Goal: Task Accomplishment & Management: Complete application form

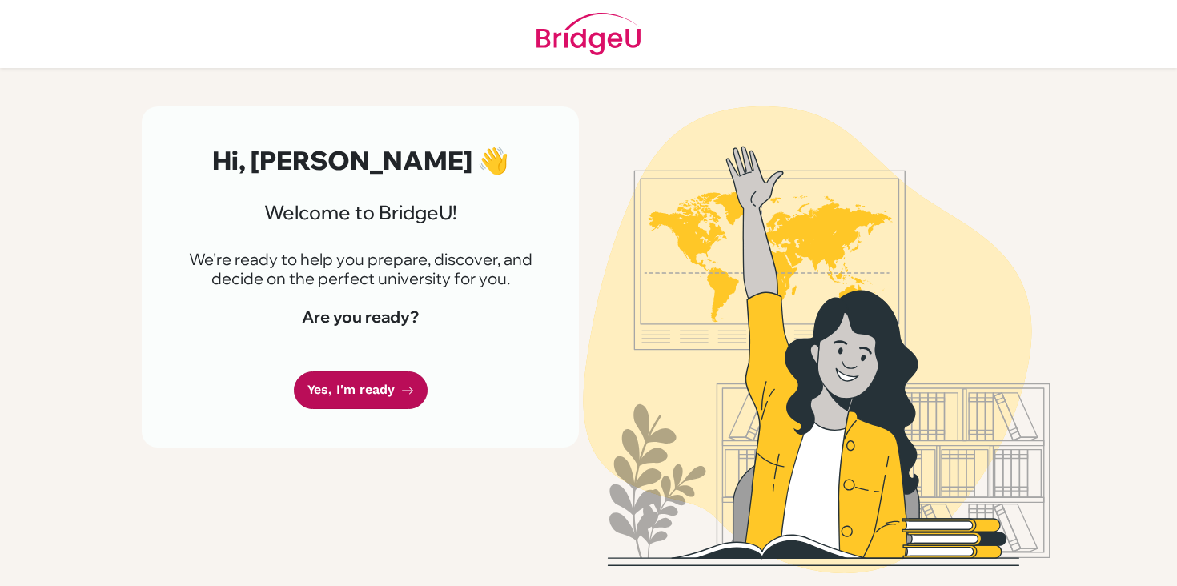
click at [351, 384] on link "Yes, I'm ready" at bounding box center [361, 391] width 134 height 38
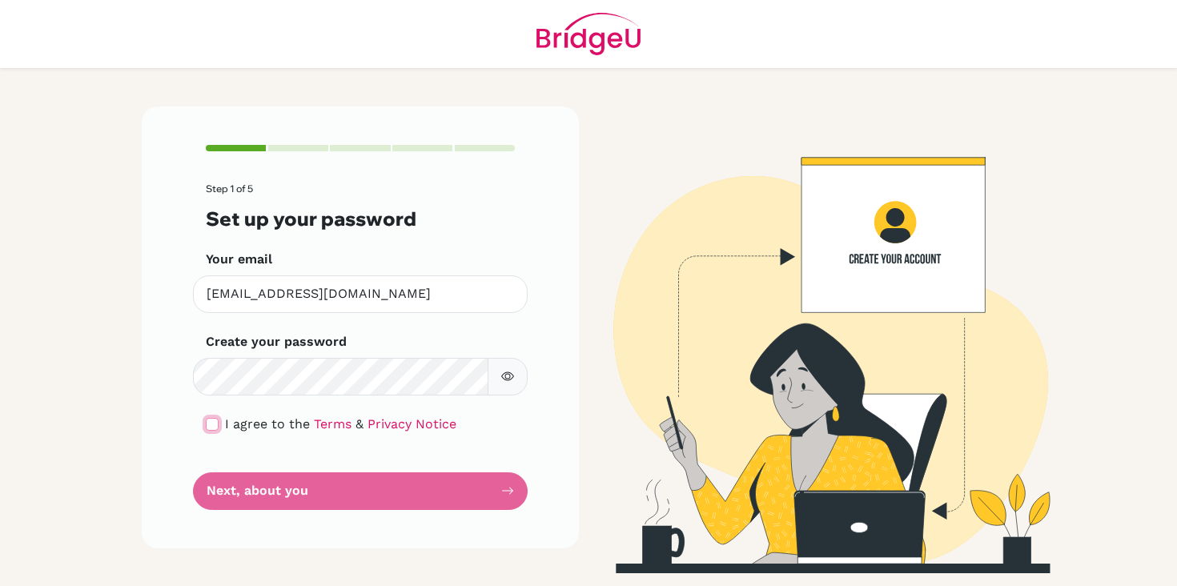
click at [218, 427] on input "checkbox" at bounding box center [212, 424] width 13 height 13
checkbox input "true"
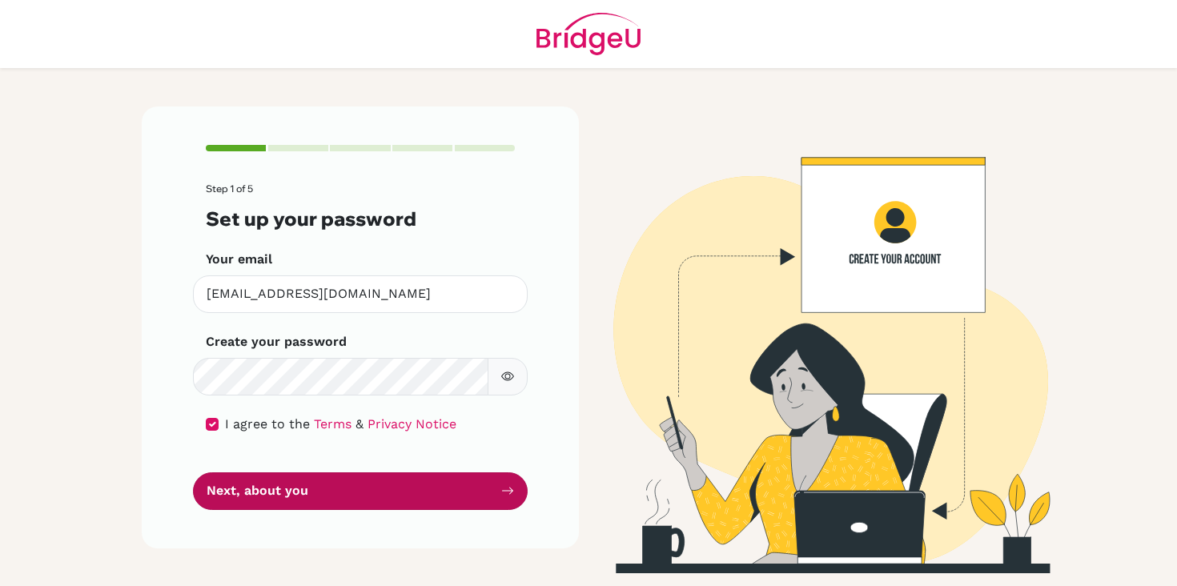
click at [287, 488] on button "Next, about you" at bounding box center [360, 491] width 335 height 38
